Goal: Transaction & Acquisition: Purchase product/service

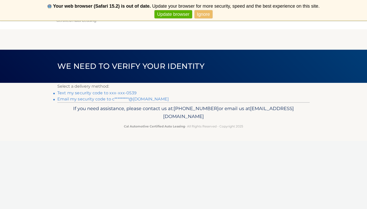
click at [117, 93] on link "Text my security code to xxx-xxx-0539" at bounding box center [96, 92] width 79 height 5
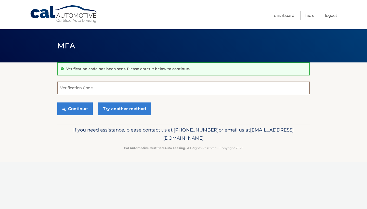
click at [86, 87] on input "Verification Code" at bounding box center [183, 87] width 252 height 13
type input "135244"
click at [77, 106] on button "Continue" at bounding box center [74, 108] width 35 height 13
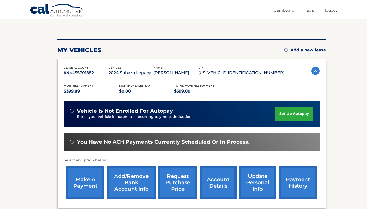
scroll to position [47, 0]
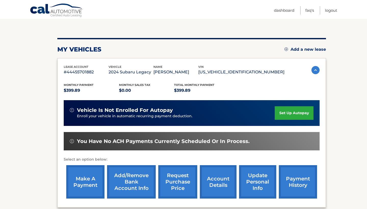
click at [93, 184] on link "make a payment" at bounding box center [85, 181] width 38 height 33
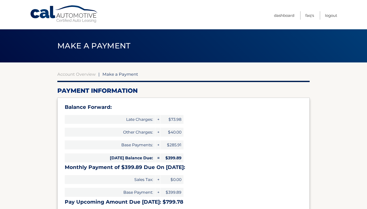
select select "YjlmNTIwZTgtNDRiNy00ZmIzLThhOTYtNmQ5YzhiYWViYTBi"
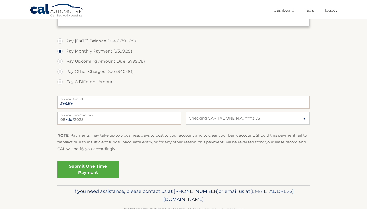
scroll to position [219, 0]
click at [93, 169] on link "Submit One Time Payment" at bounding box center [87, 169] width 61 height 16
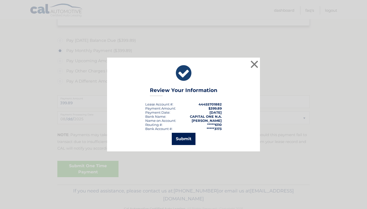
click at [185, 143] on button "Submit" at bounding box center [184, 139] width 24 height 12
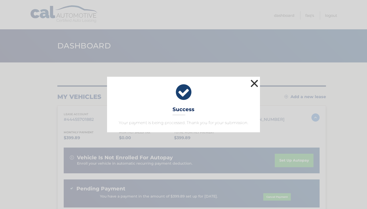
click at [256, 84] on button "×" at bounding box center [254, 83] width 10 height 10
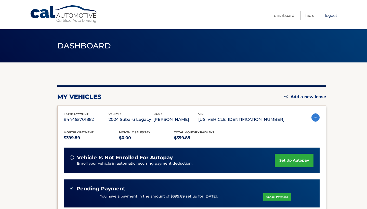
click at [329, 15] on link "Logout" at bounding box center [331, 15] width 12 height 8
